Goal: Transaction & Acquisition: Purchase product/service

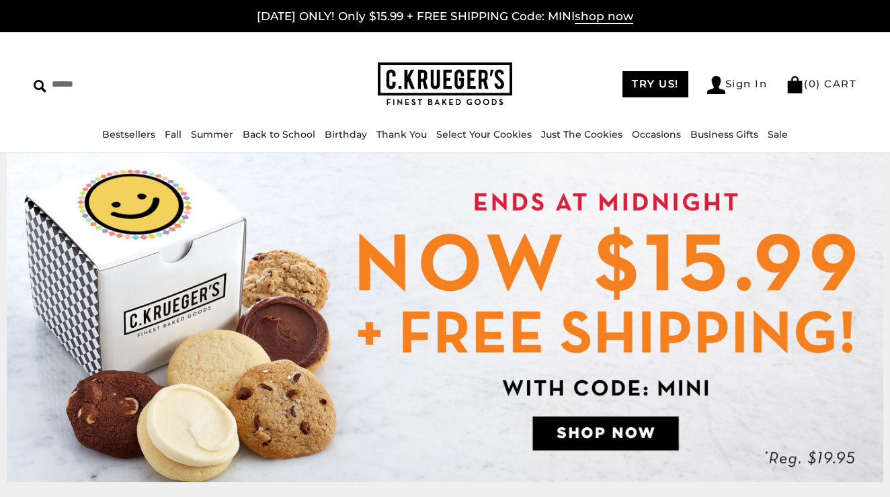
click at [608, 433] on img at bounding box center [445, 317] width 876 height 329
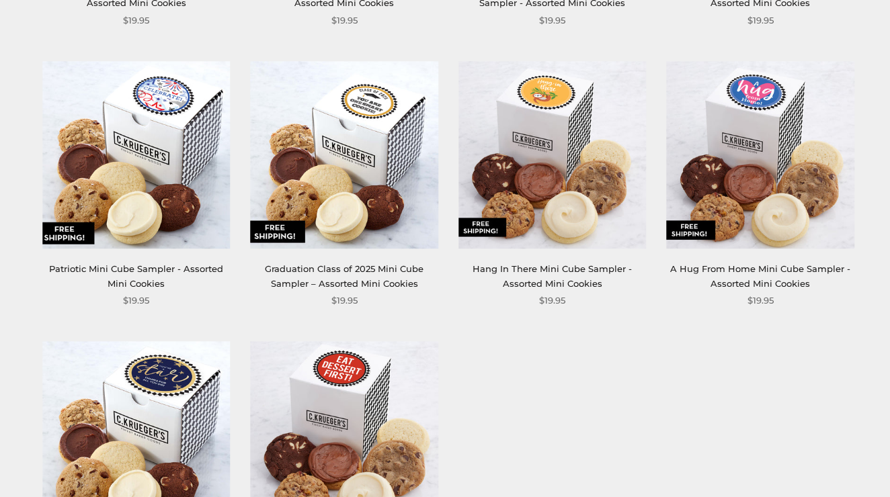
scroll to position [1338, 0]
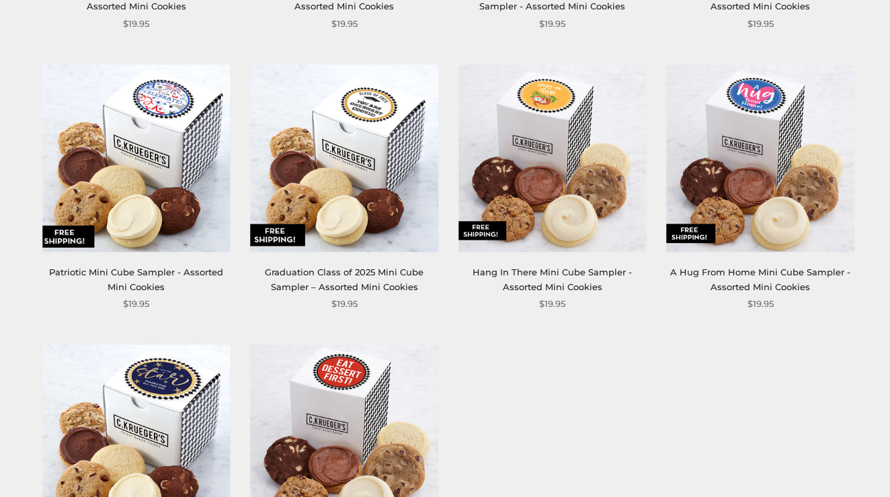
click at [575, 195] on img at bounding box center [551, 158] width 187 height 187
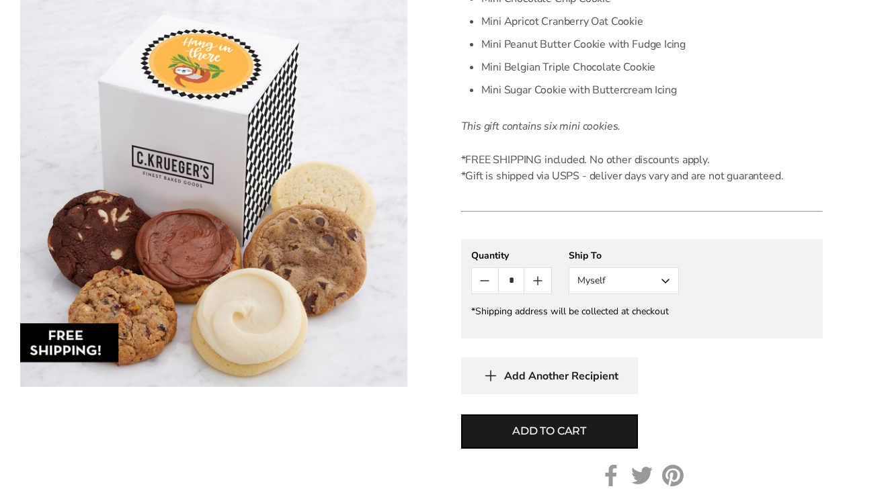
scroll to position [532, 0]
click at [665, 288] on button "Myself" at bounding box center [623, 280] width 110 height 27
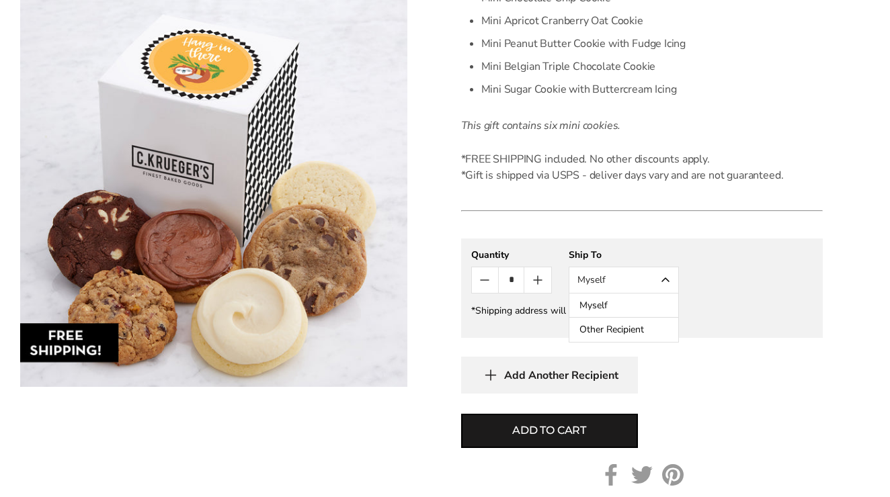
click at [641, 325] on button "Other Recipient" at bounding box center [623, 330] width 109 height 24
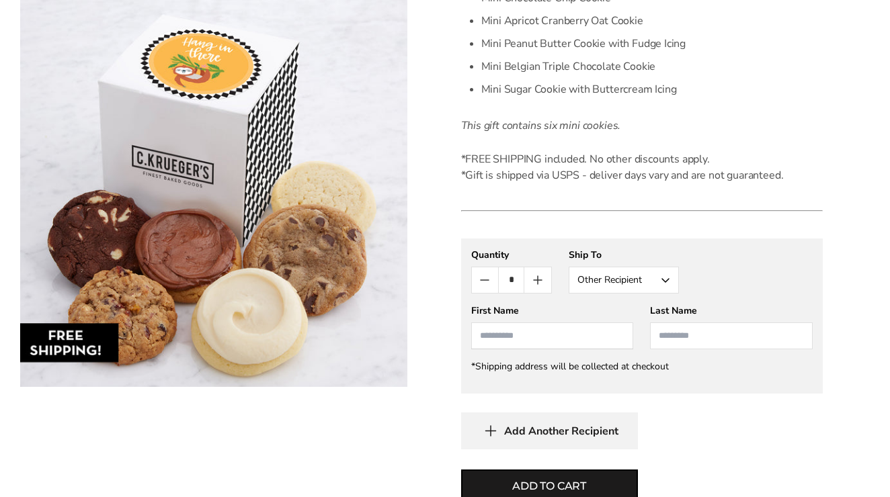
click at [554, 339] on input "First Name" at bounding box center [552, 336] width 163 height 27
type input "*****"
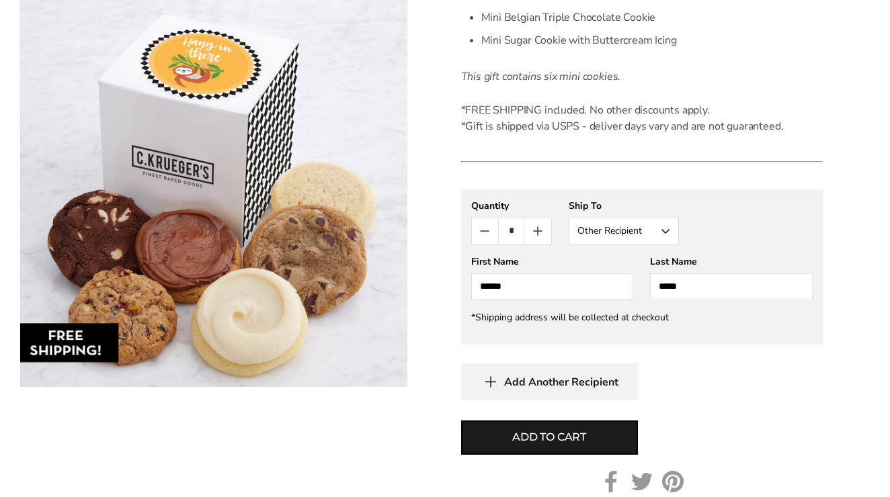
scroll to position [602, 0]
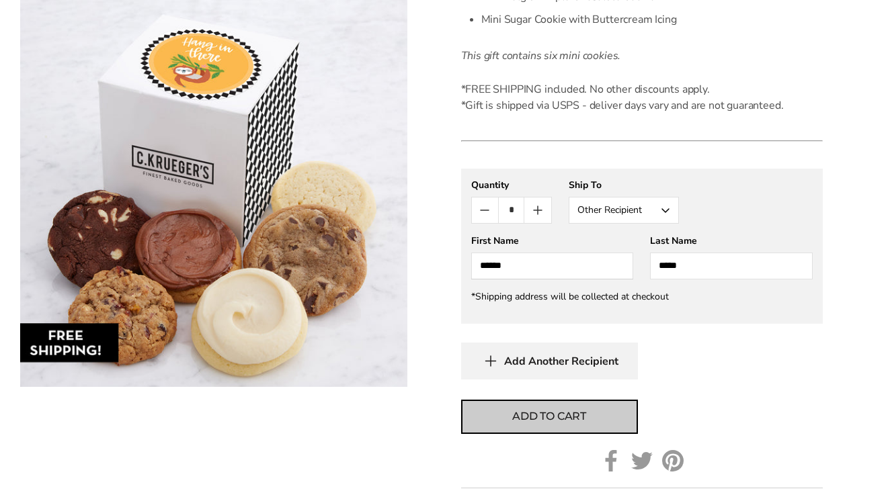
type input "*****"
click at [541, 414] on span "Add to cart" at bounding box center [549, 417] width 74 height 16
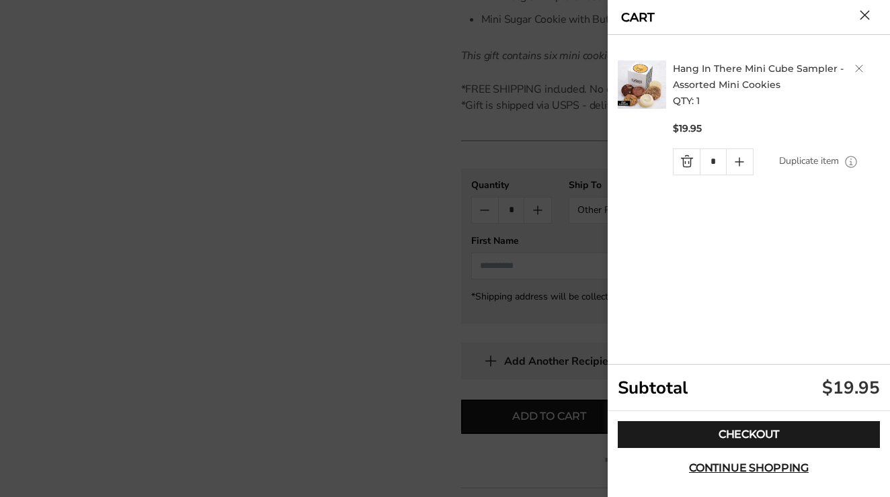
click at [859, 17] on button "Close cart" at bounding box center [864, 15] width 10 height 10
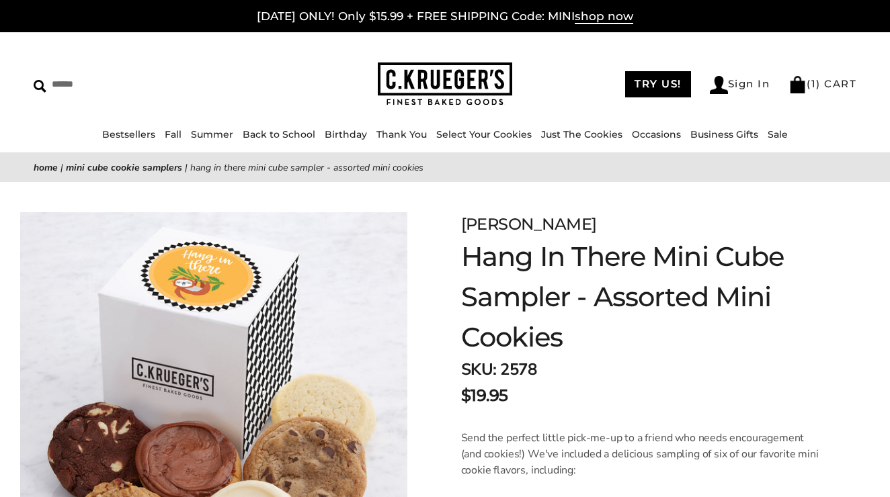
scroll to position [0, 0]
click at [833, 85] on link "( 1 ) CART" at bounding box center [822, 83] width 68 height 13
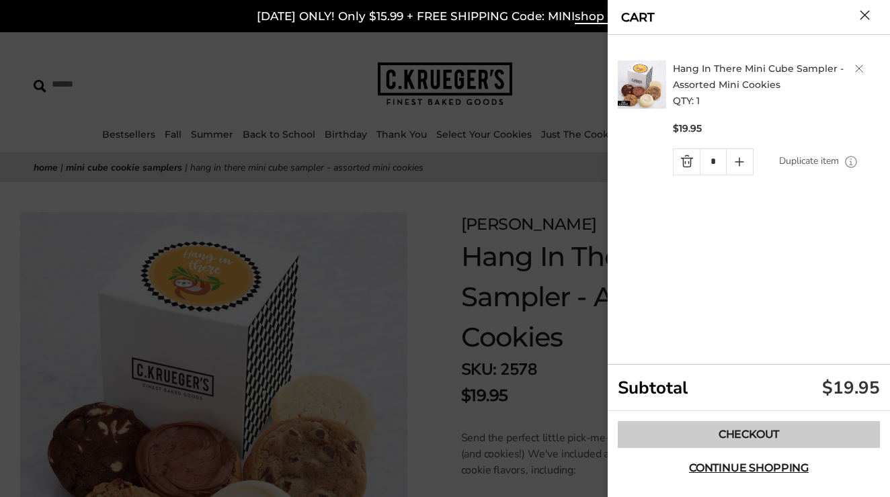
click at [712, 439] on link "Checkout" at bounding box center [749, 434] width 262 height 27
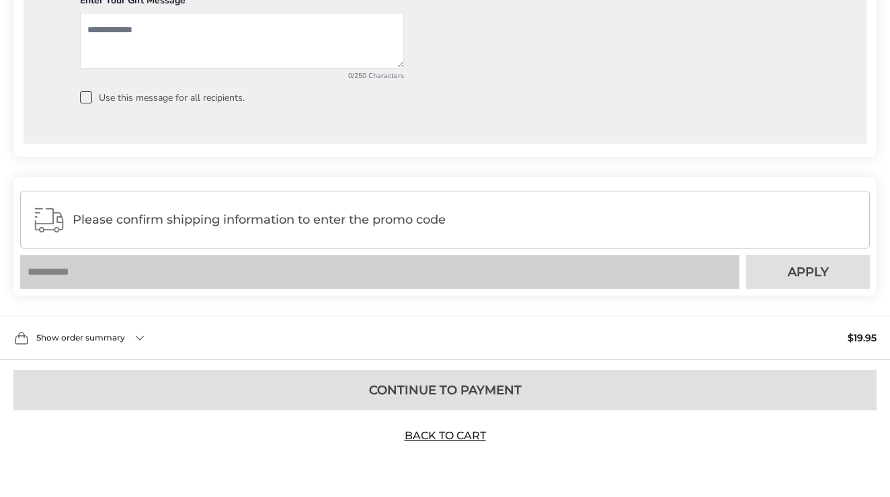
scroll to position [1285, 0]
click at [523, 273] on input "text" at bounding box center [379, 272] width 719 height 34
click at [534, 221] on span "Please confirm shipping information to enter the promo code" at bounding box center [465, 219] width 785 height 13
click at [480, 270] on input "text" at bounding box center [379, 272] width 719 height 34
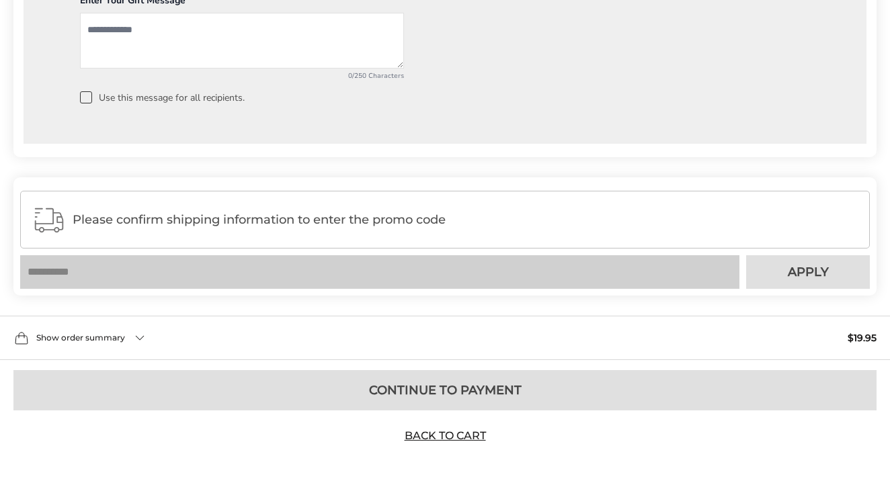
click at [478, 273] on input "text" at bounding box center [379, 272] width 719 height 34
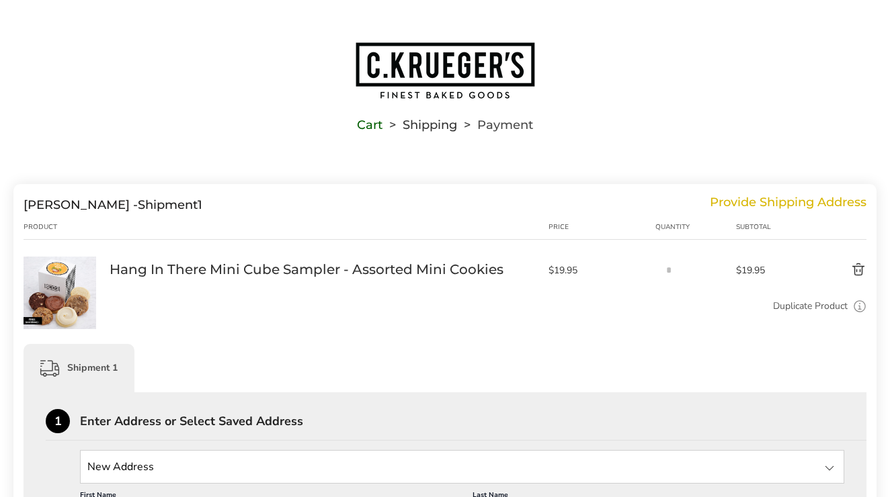
scroll to position [389, 0]
